Goal: Navigation & Orientation: Find specific page/section

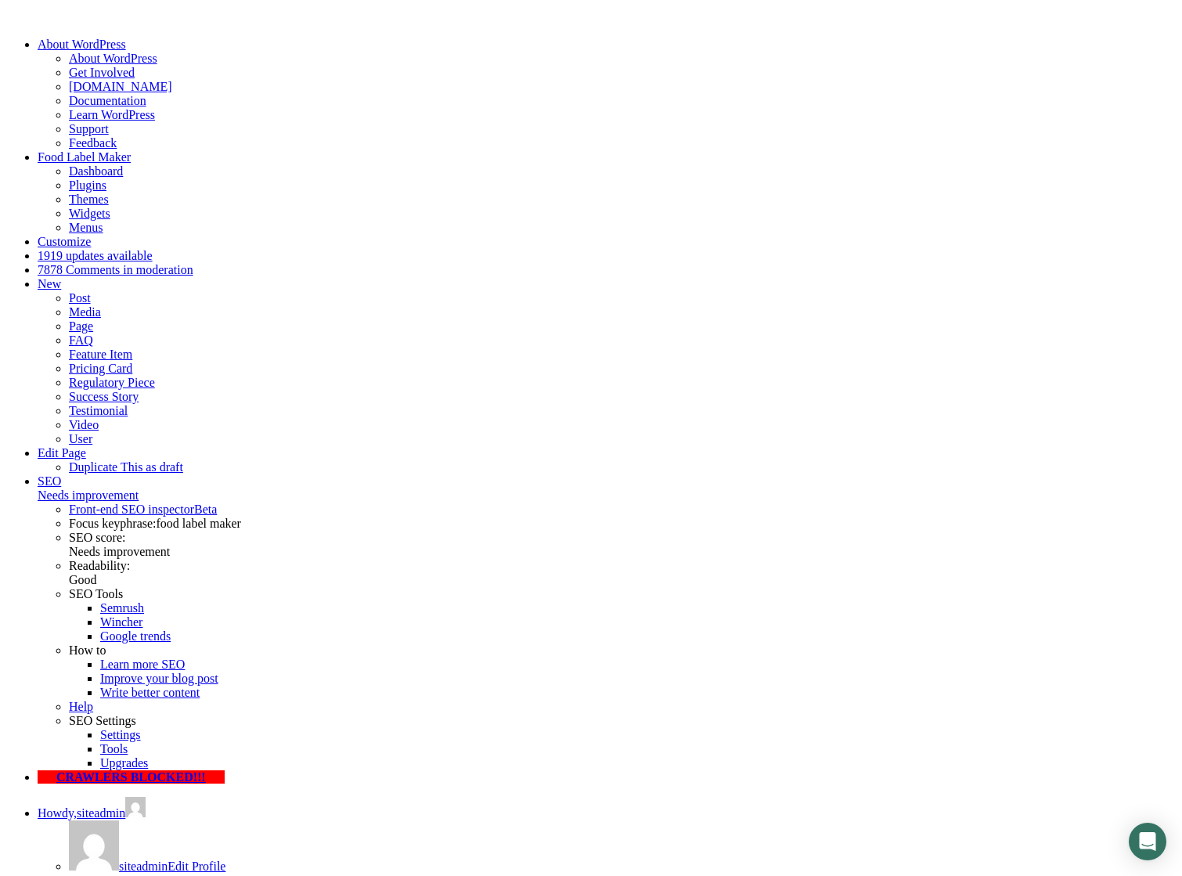
click at [90, 150] on link "Food Label Maker" at bounding box center [84, 156] width 93 height 13
